Goal: Task Accomplishment & Management: Use online tool/utility

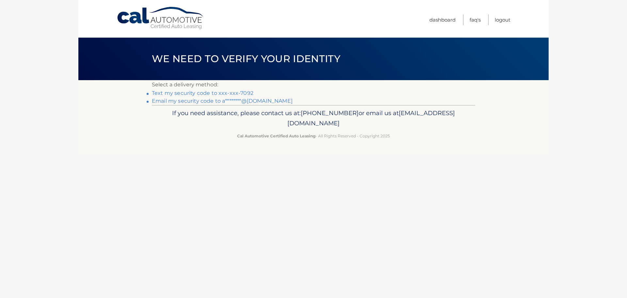
click at [203, 94] on link "Text my security code to xxx-xxx-7092" at bounding box center [203, 93] width 102 height 6
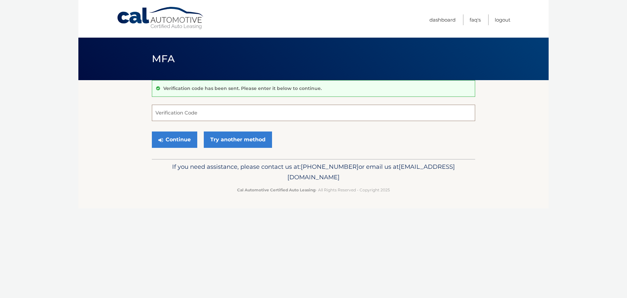
click at [196, 115] on input "Verification Code" at bounding box center [313, 113] width 323 height 16
type input "118692"
click at [179, 137] on button "Continue" at bounding box center [174, 139] width 45 height 16
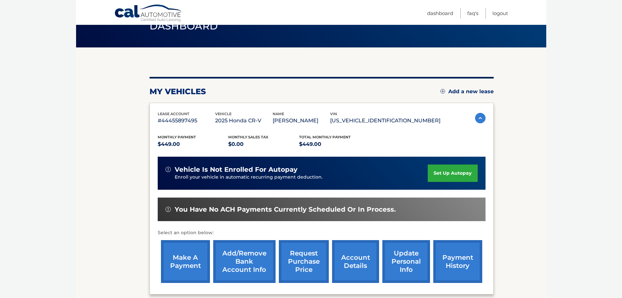
scroll to position [65, 0]
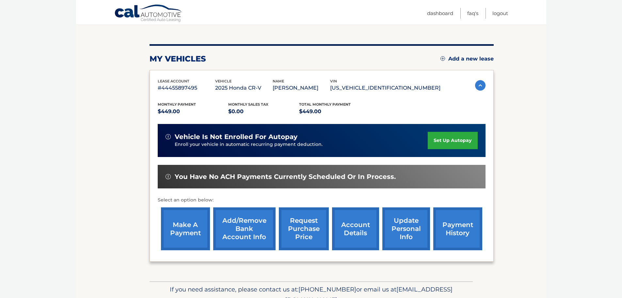
click at [182, 225] on link "make a payment" at bounding box center [185, 228] width 49 height 43
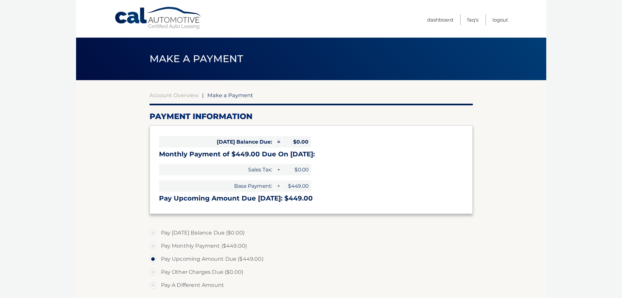
select select "NmVmNGM5NGUtYTgwMy00Y2I4LThkN2QtM2NhMWE4MTc2MTMz"
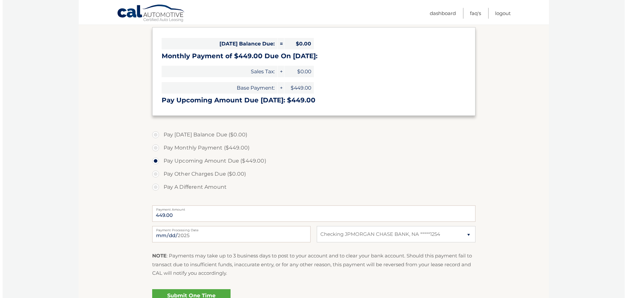
scroll to position [163, 0]
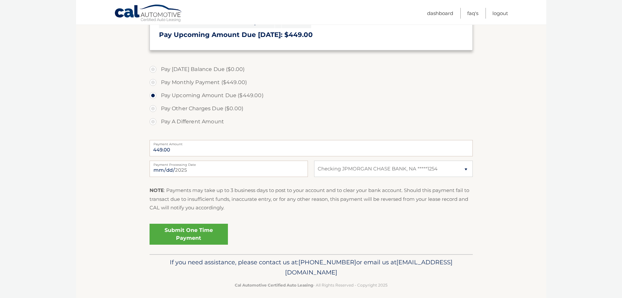
click at [203, 230] on link "Submit One Time Payment" at bounding box center [189, 233] width 78 height 21
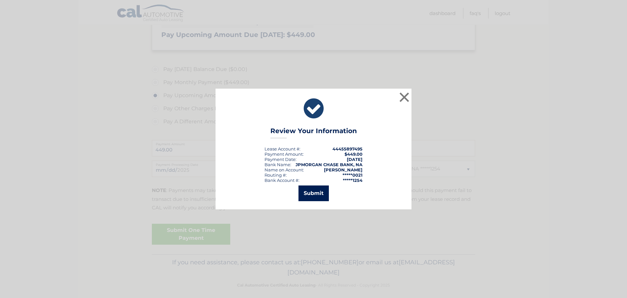
click at [315, 191] on button "Submit" at bounding box center [314, 193] width 30 height 16
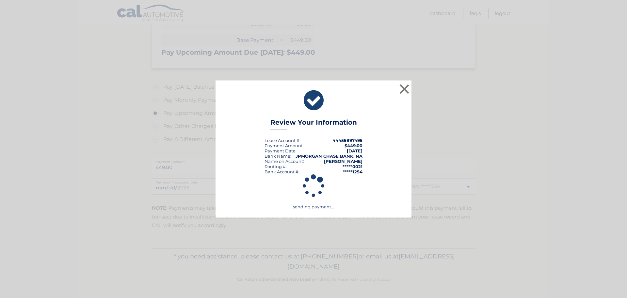
scroll to position [146, 0]
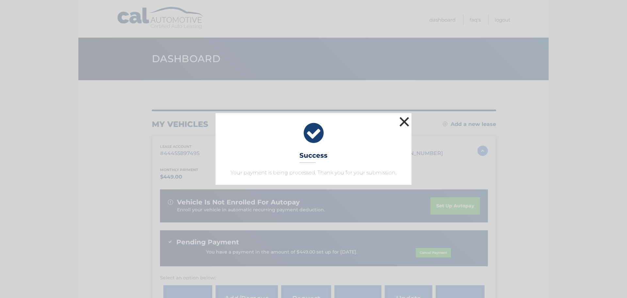
click at [401, 121] on button "×" at bounding box center [404, 121] width 13 height 13
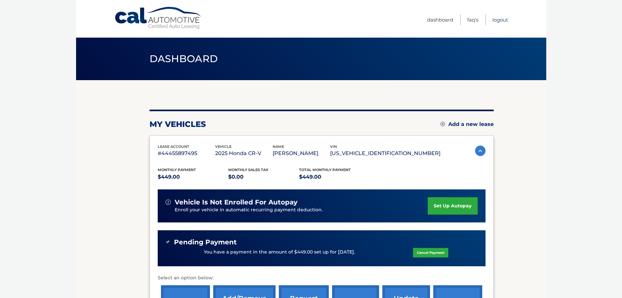
click at [504, 23] on link "Logout" at bounding box center [501, 19] width 16 height 11
